Goal: Find specific page/section: Find specific page/section

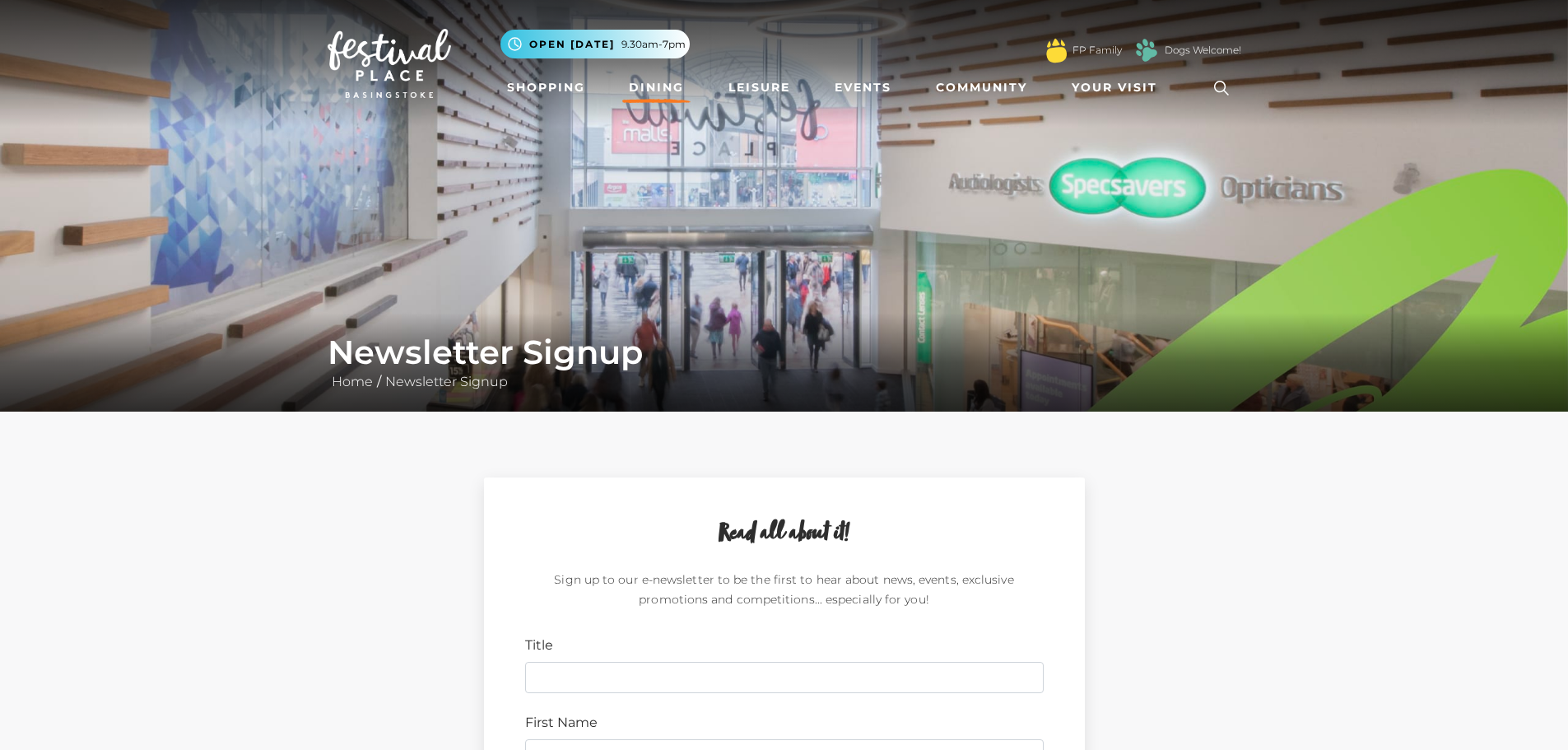
click at [657, 80] on link "Dining" at bounding box center [656, 88] width 68 height 31
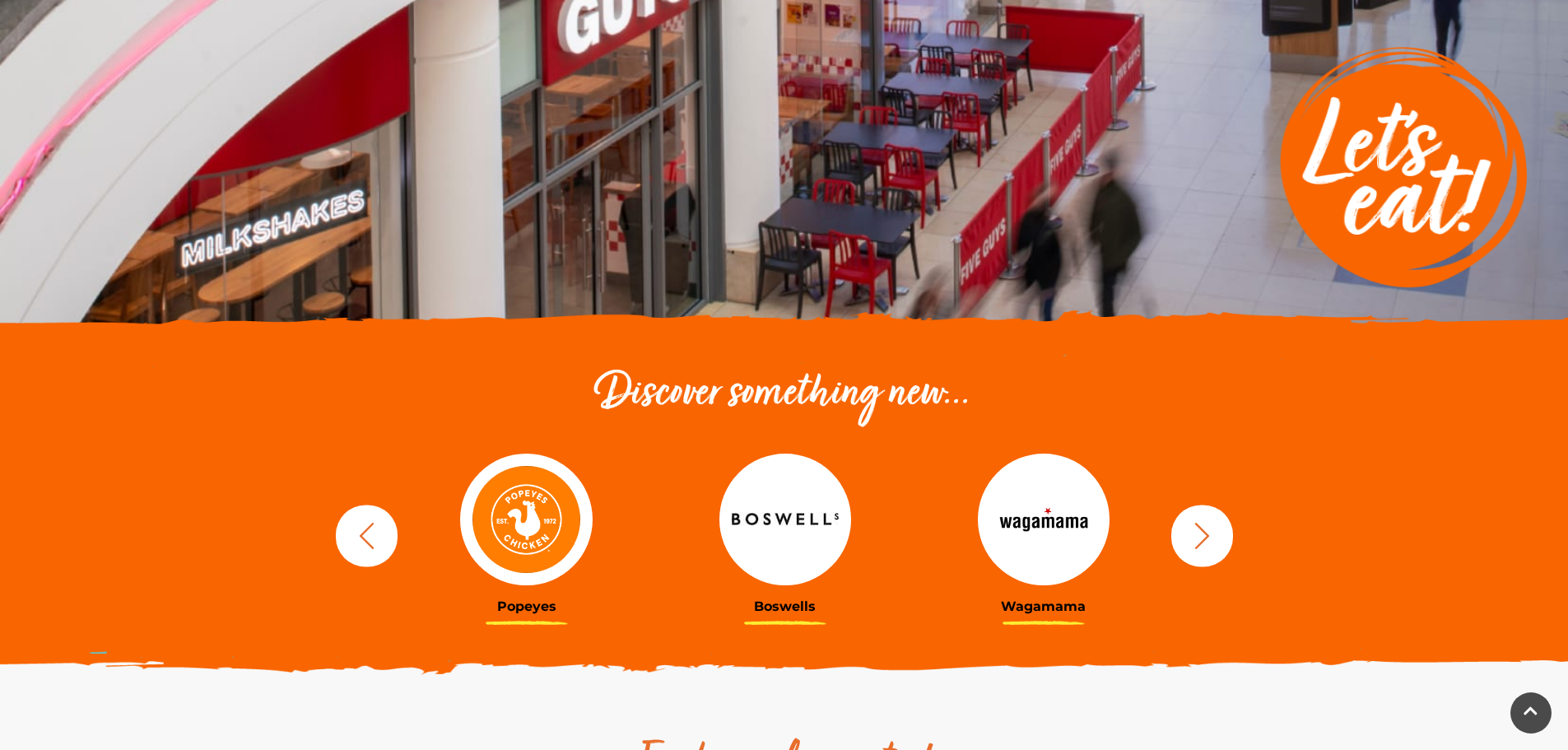
scroll to position [164, 0]
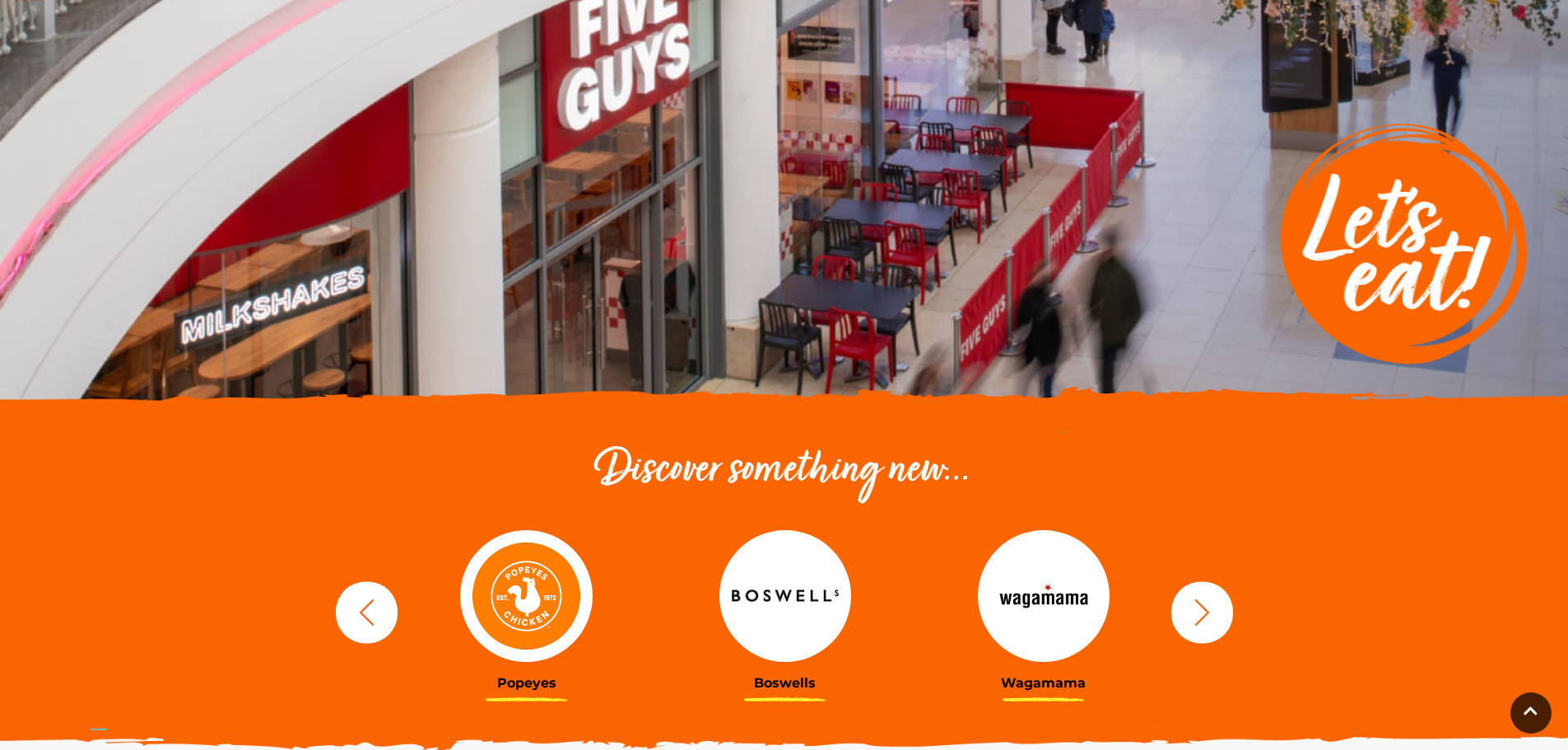
click at [548, 580] on img at bounding box center [525, 595] width 132 height 132
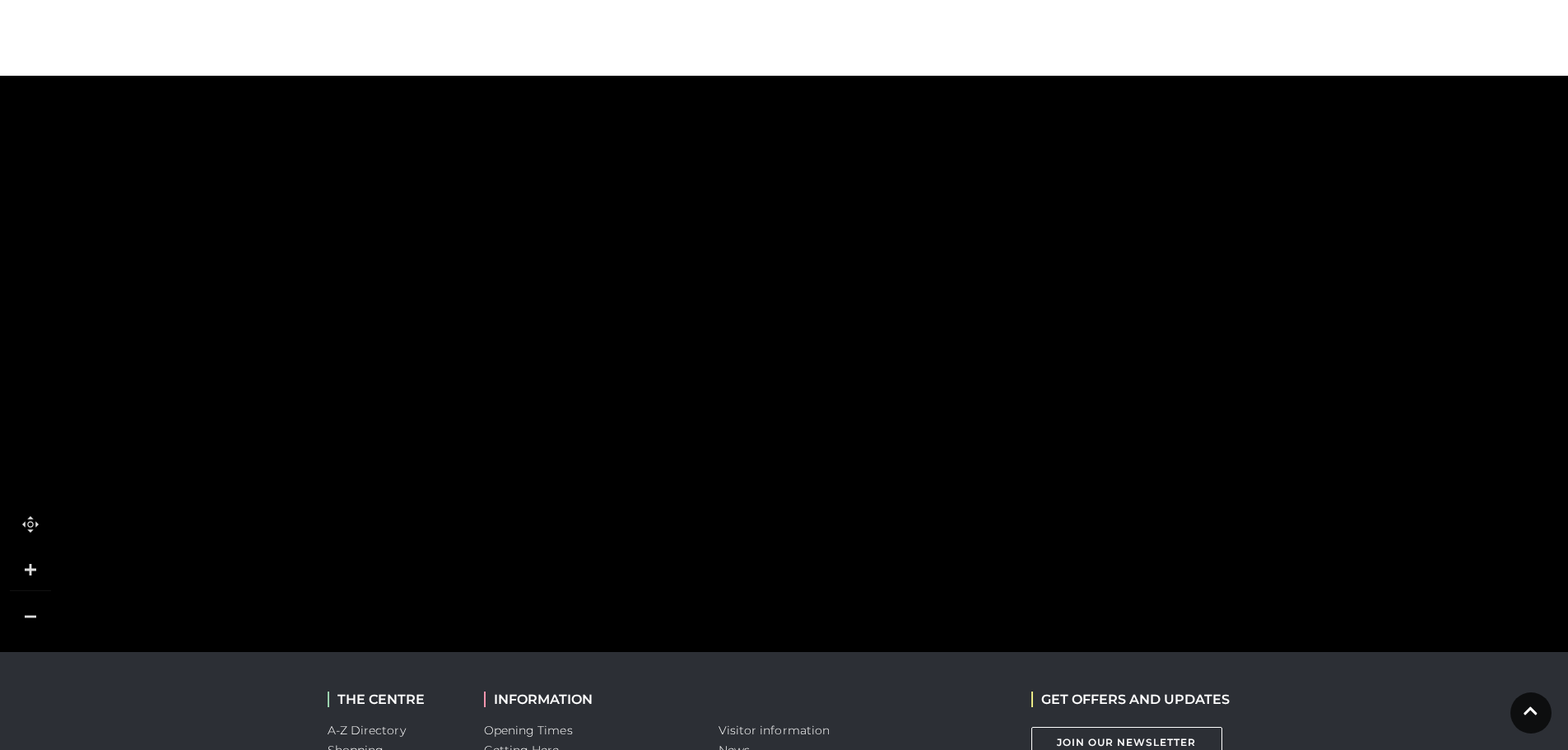
scroll to position [1070, 0]
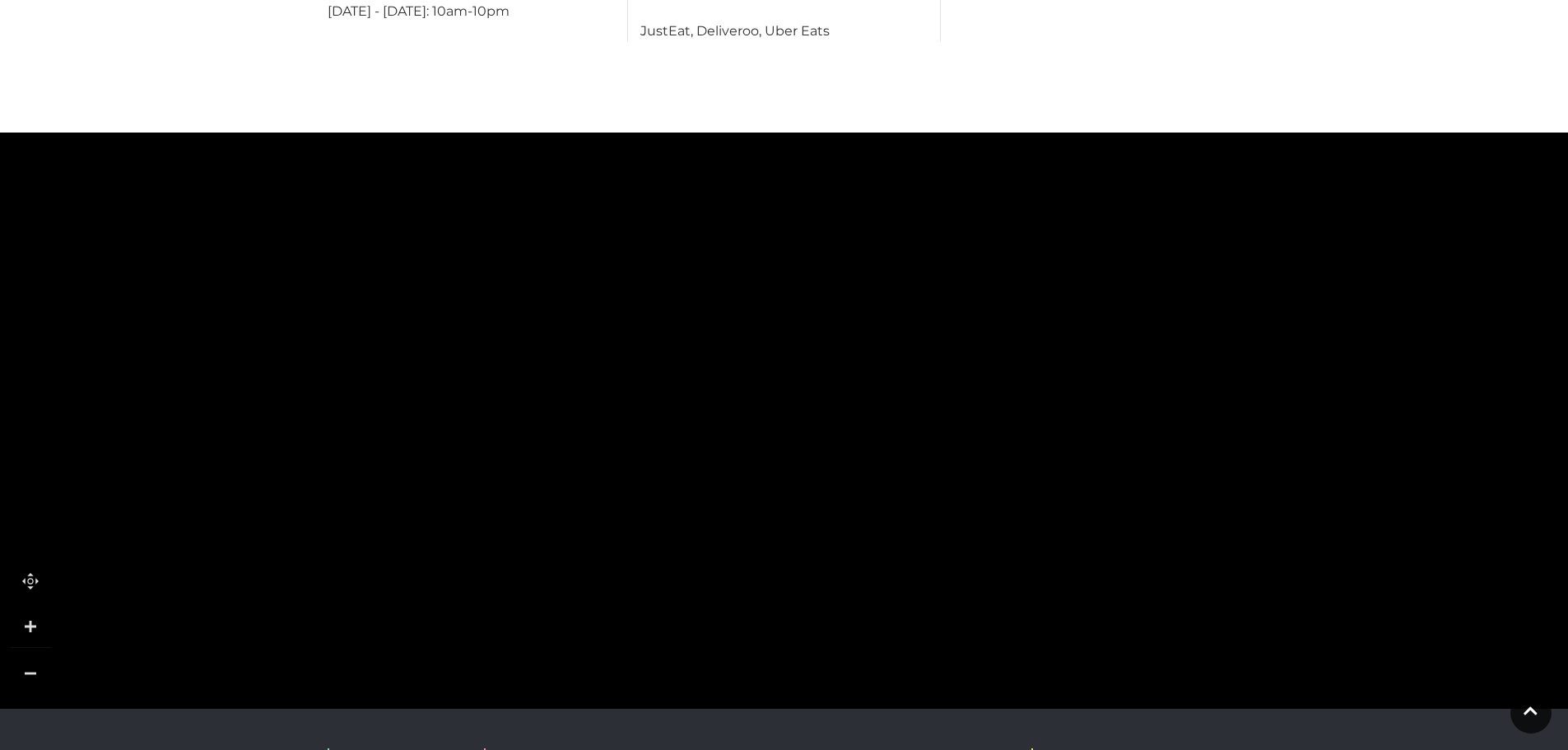
click at [28, 652] on link at bounding box center [31, 673] width 41 height 41
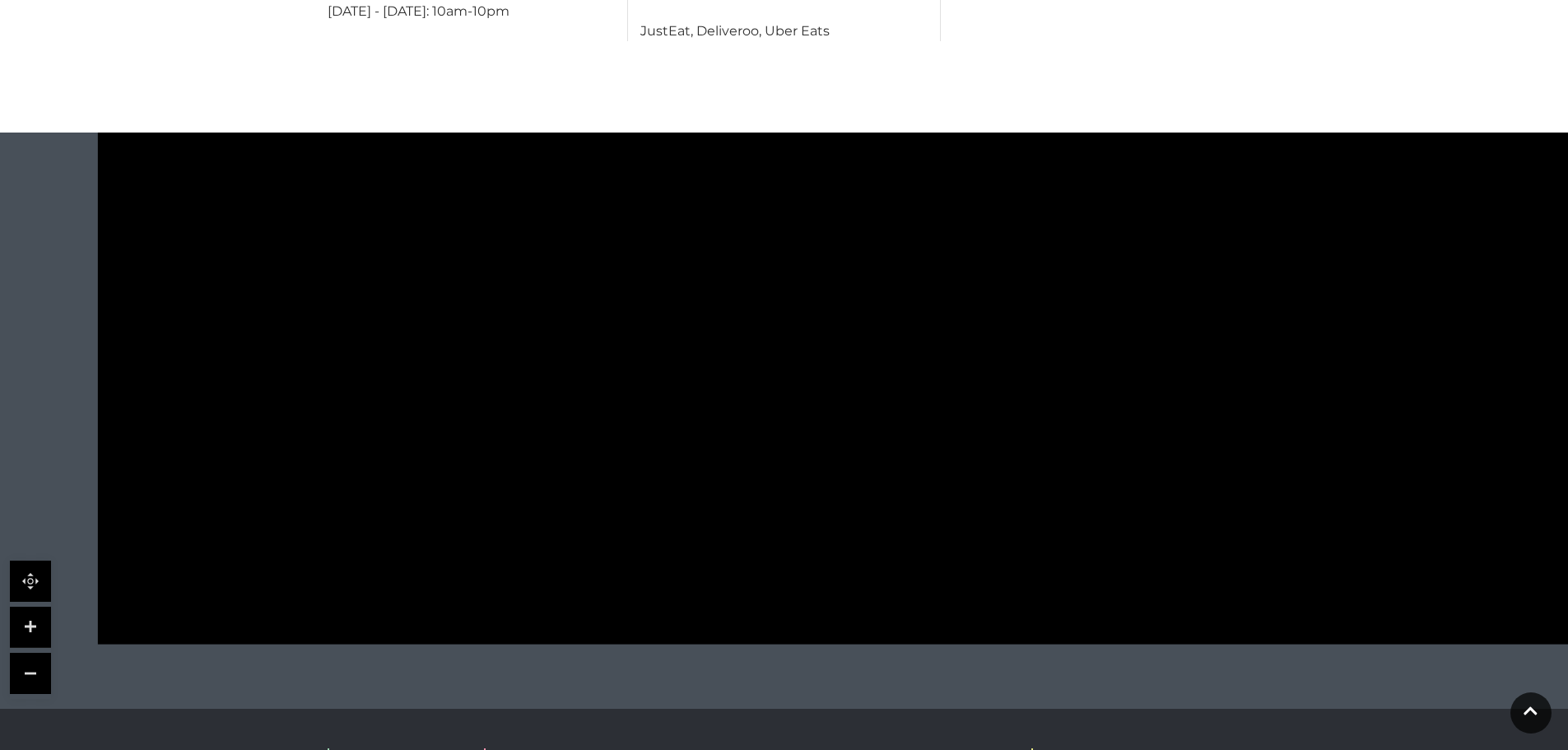
click at [30, 652] on link at bounding box center [31, 673] width 41 height 41
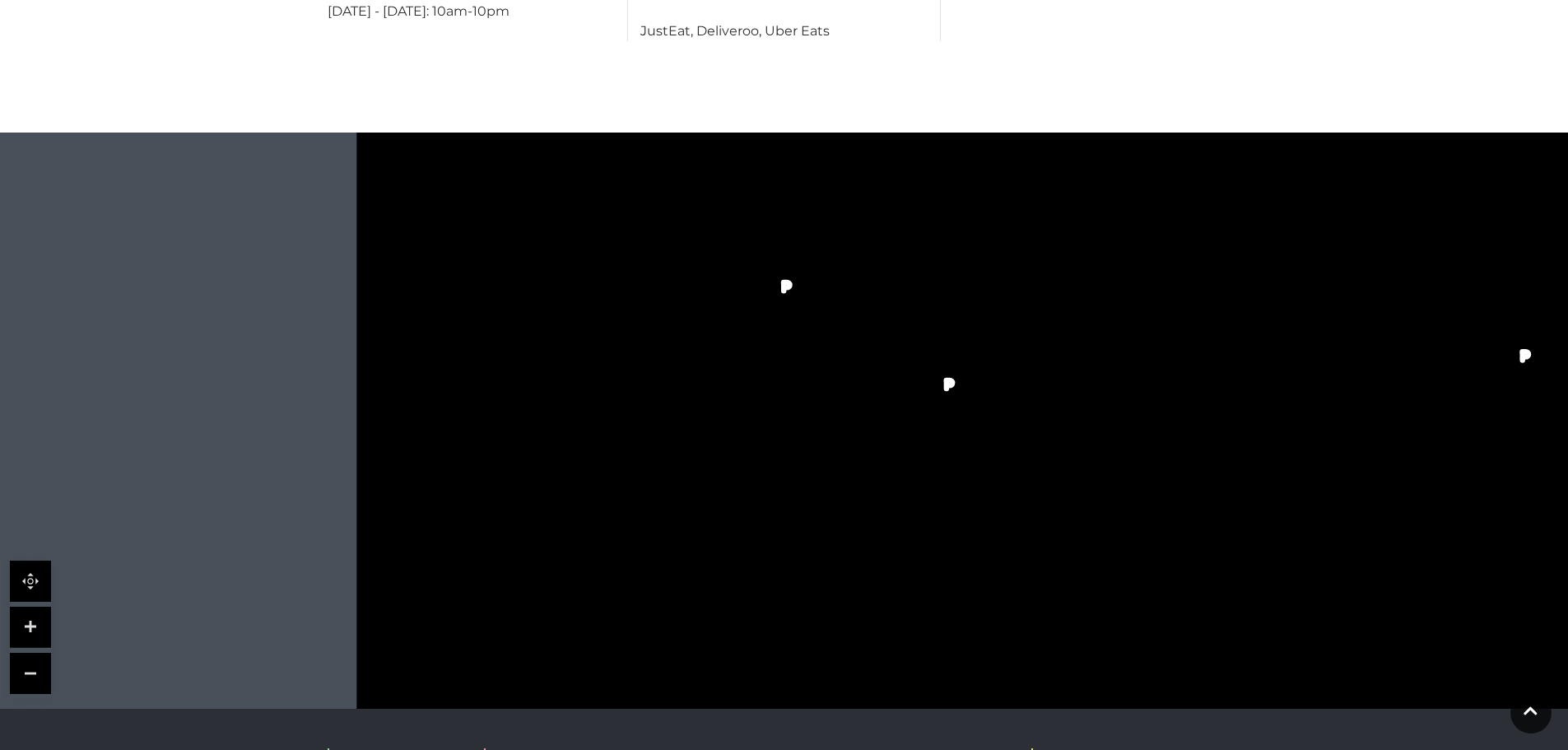
drag, startPoint x: 750, startPoint y: 262, endPoint x: 705, endPoint y: 464, distance: 207.0
click at [702, 487] on polygon at bounding box center [749, 322] width 560 height 647
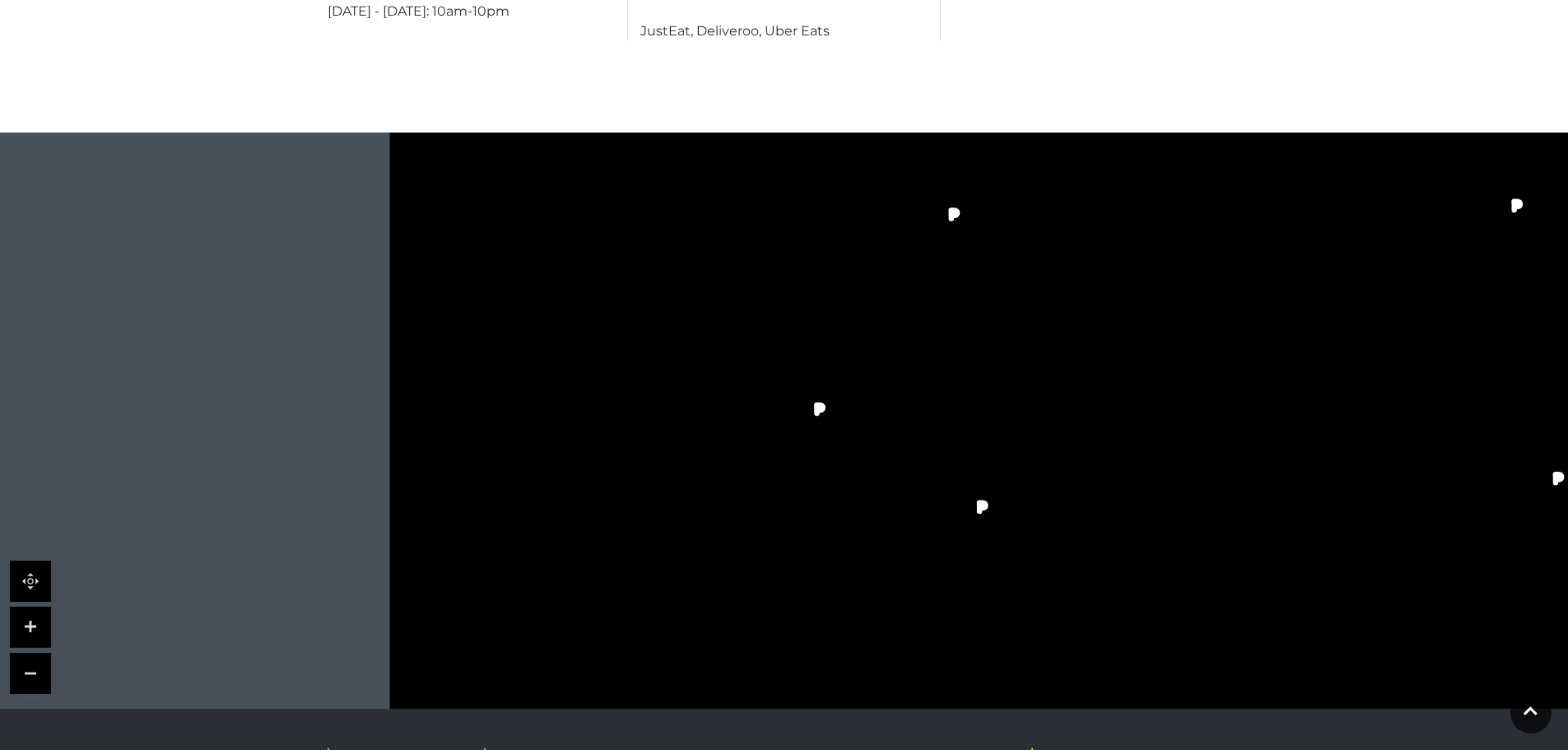
drag, startPoint x: 664, startPoint y: 449, endPoint x: 778, endPoint y: 368, distance: 139.8
click at [782, 421] on rect at bounding box center [781, 431] width 51 height 21
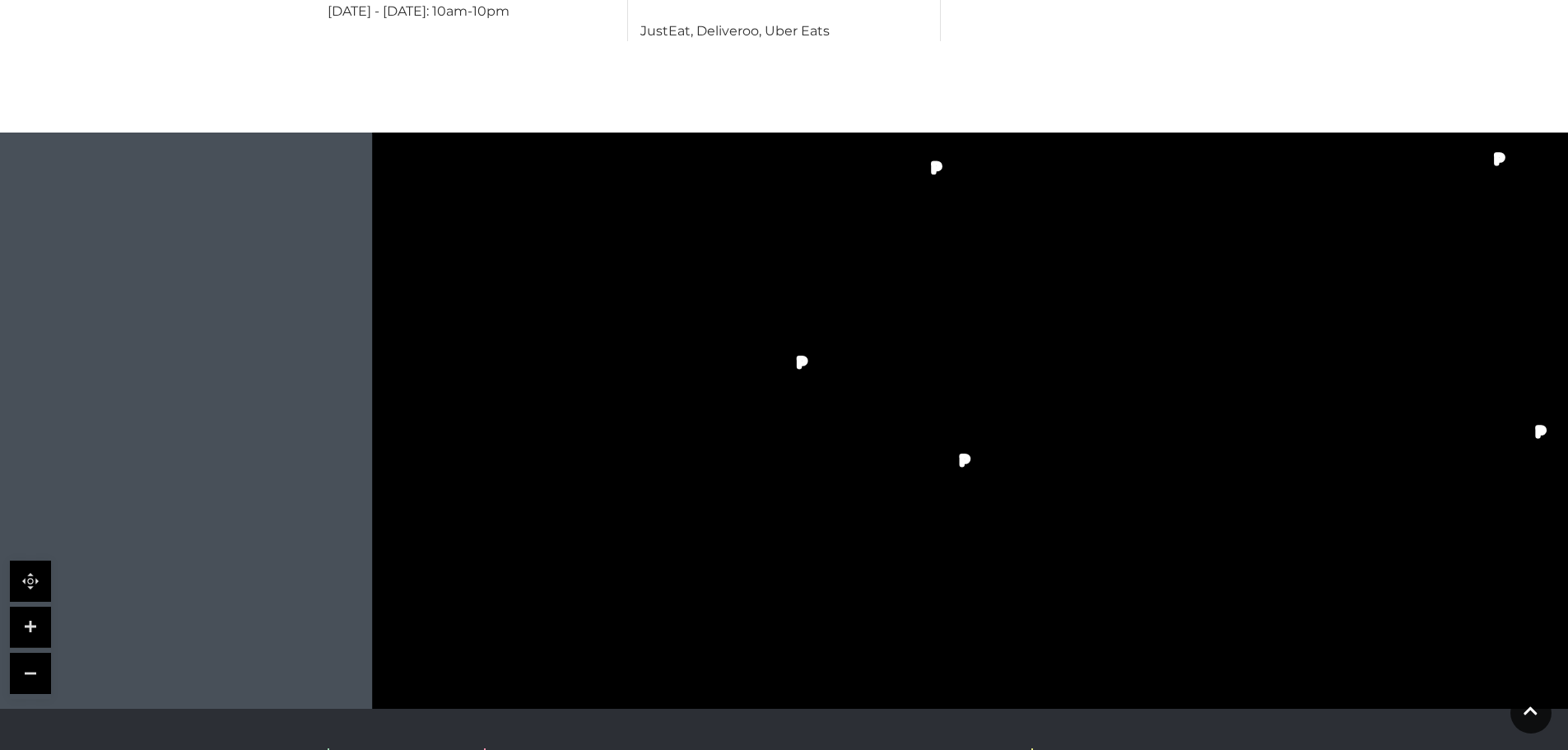
drag, startPoint x: 708, startPoint y: 437, endPoint x: 720, endPoint y: 344, distance: 93.8
click at [708, 503] on tspan "[PERSON_NAME]" at bounding box center [708, 503] width 0 height 0
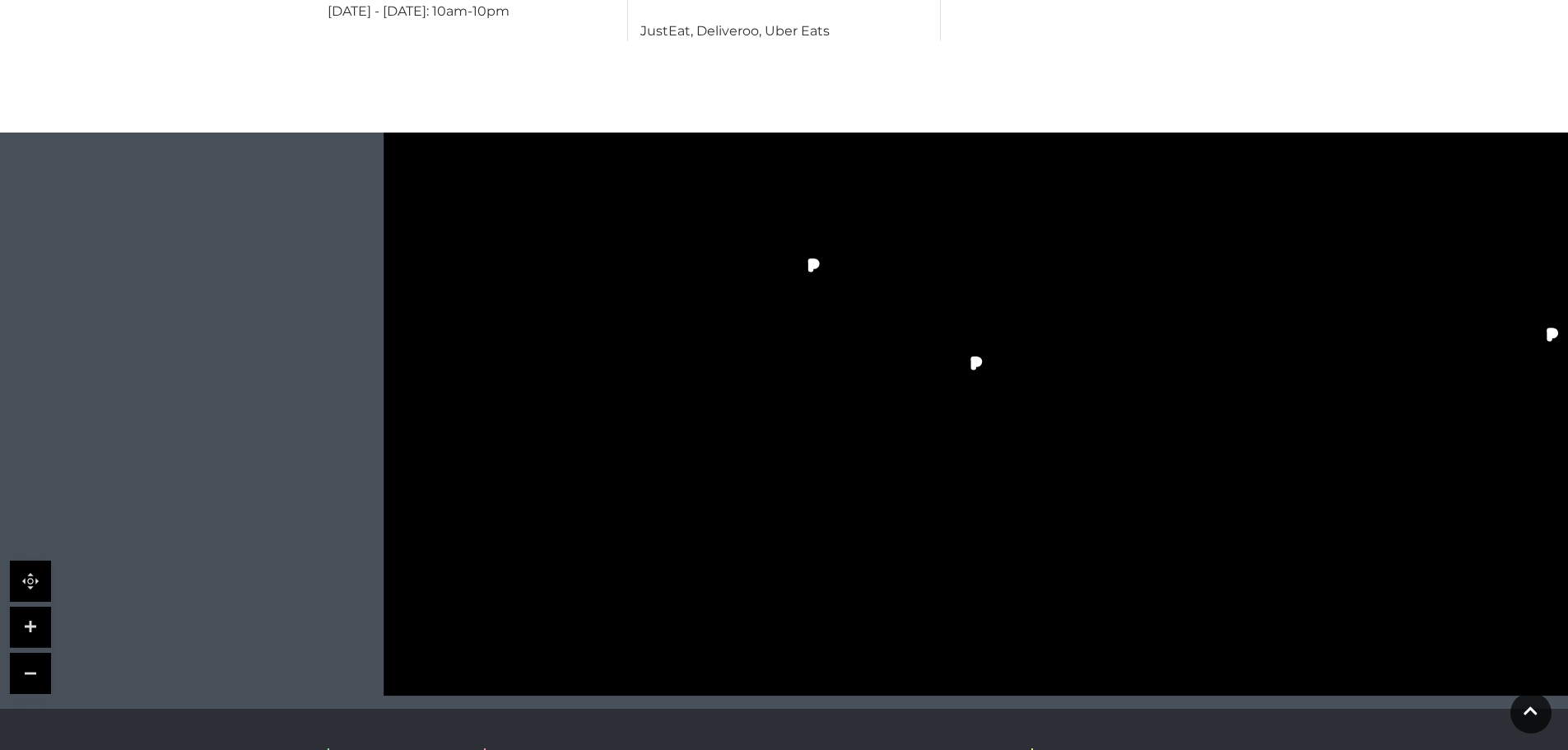
click at [35, 606] on link at bounding box center [31, 627] width 41 height 41
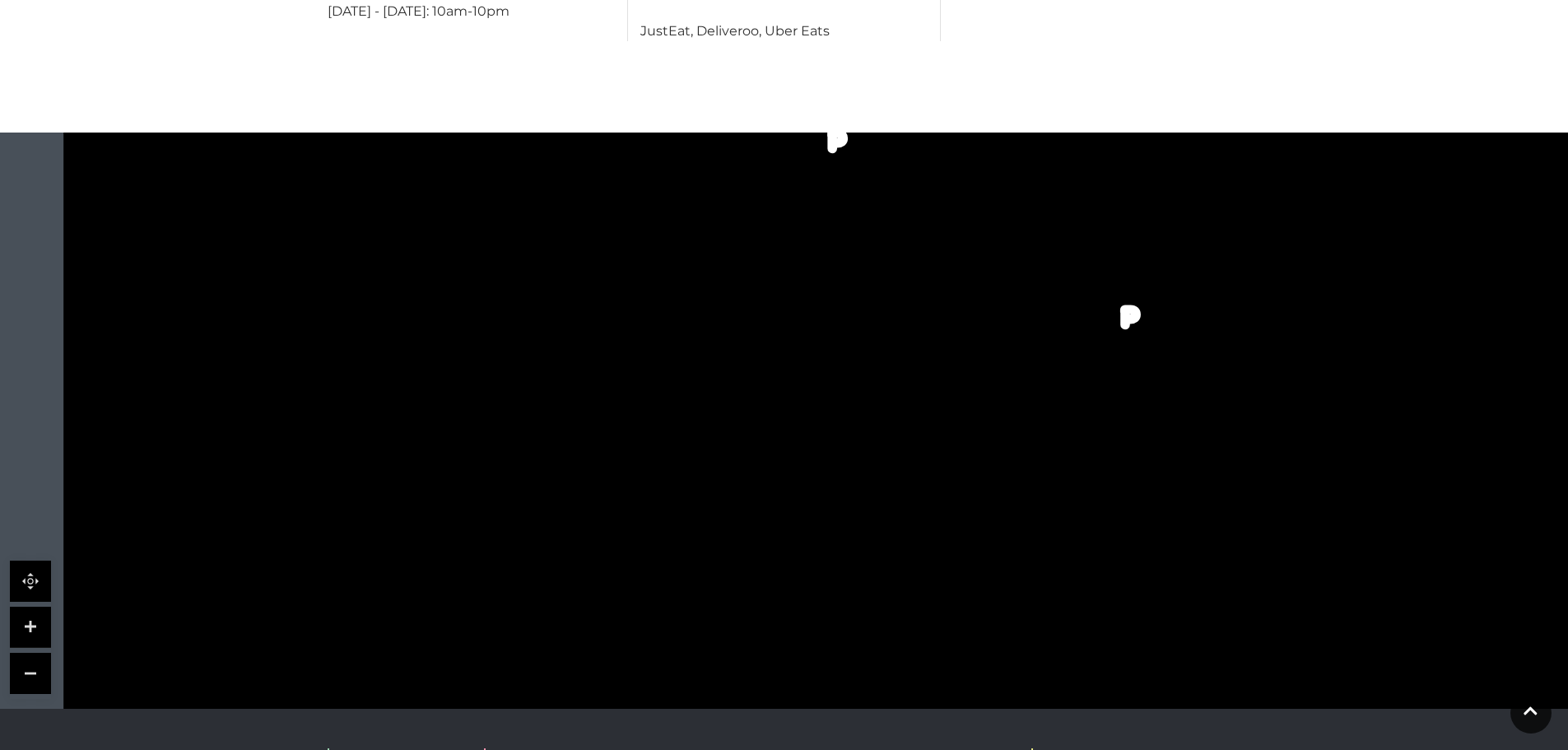
click at [35, 606] on link at bounding box center [31, 627] width 41 height 41
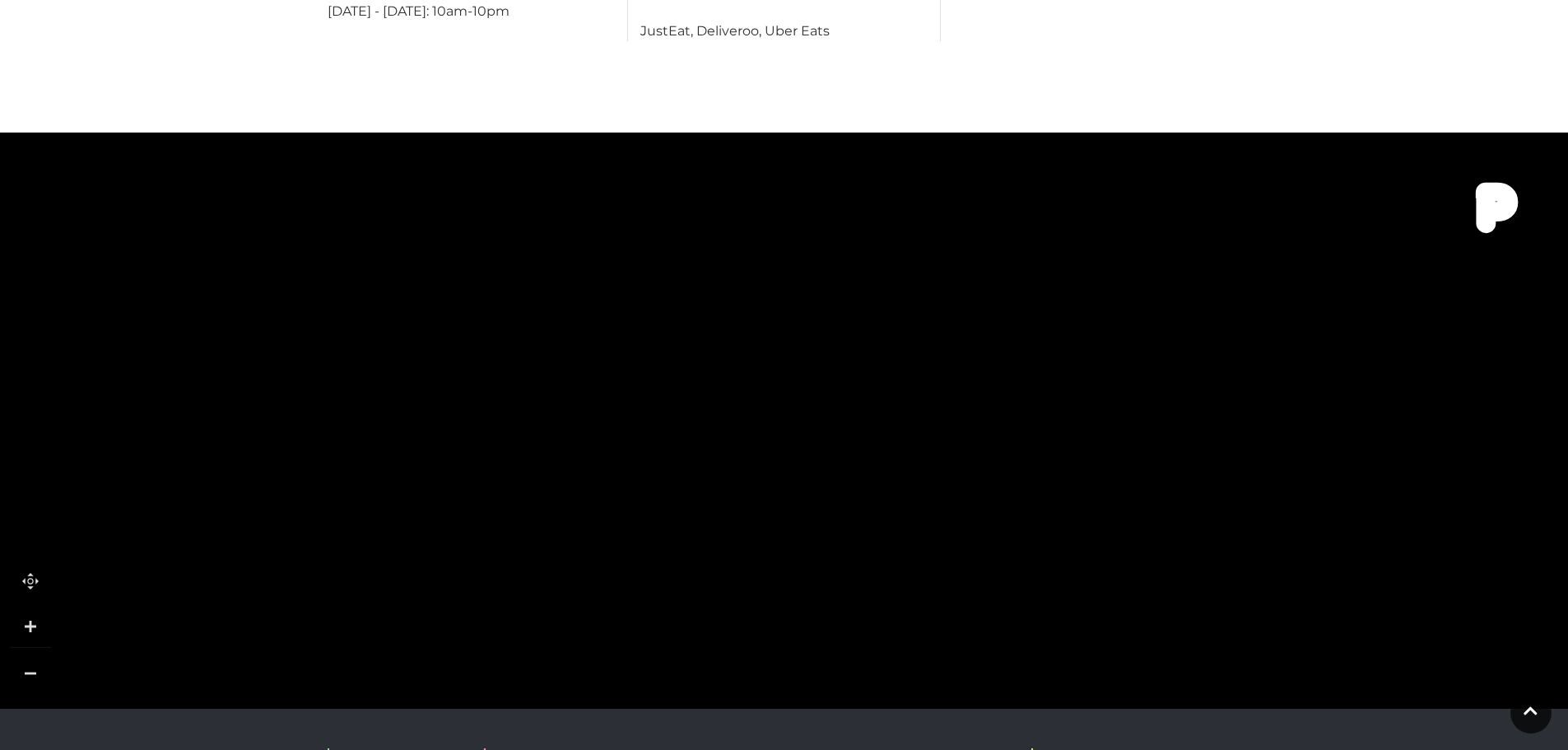
click at [22, 652] on link at bounding box center [31, 673] width 41 height 41
drag, startPoint x: 745, startPoint y: 466, endPoint x: 744, endPoint y: 456, distance: 10.0
click at [744, 456] on polygon at bounding box center [779, 67] width 1243 height 1439
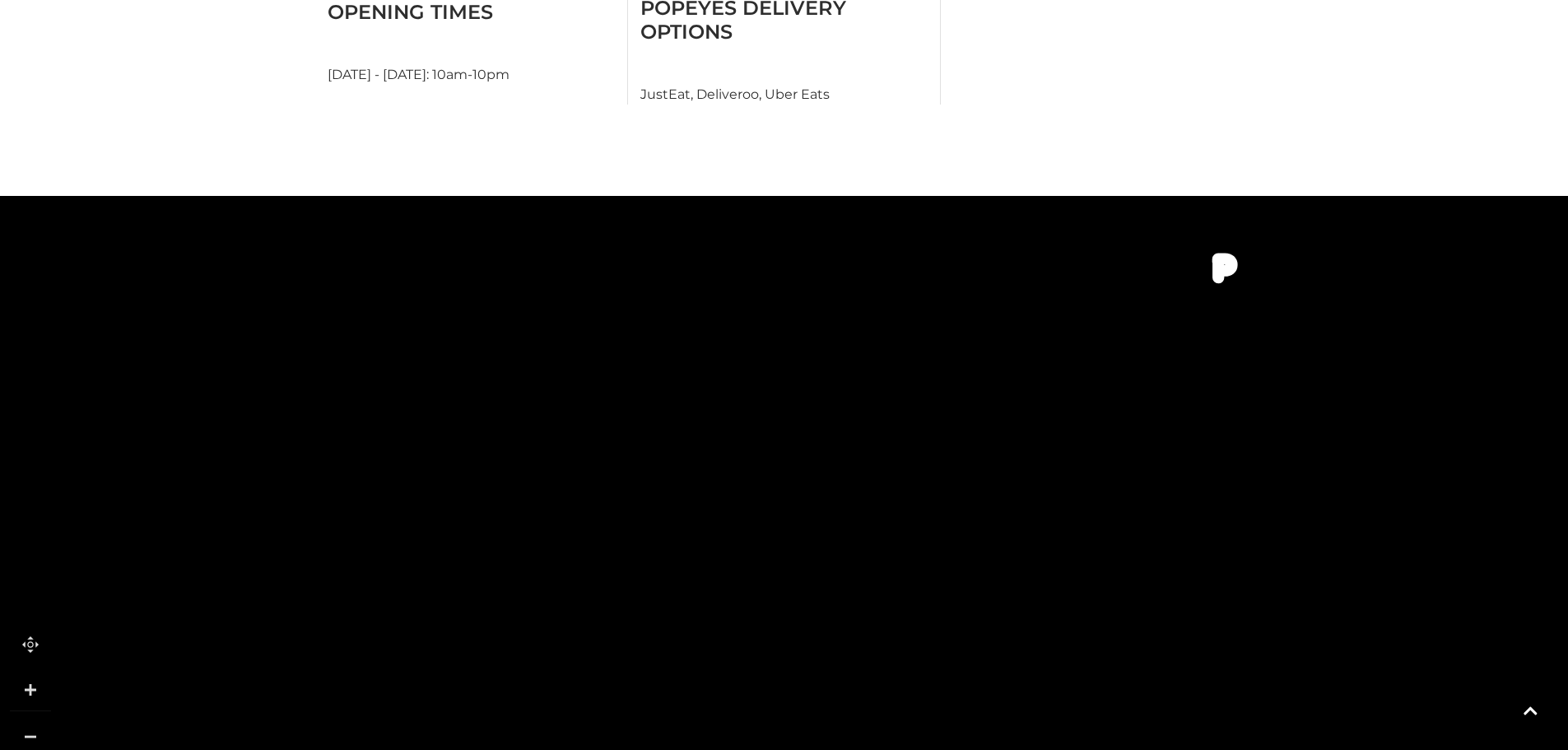
scroll to position [988, 0]
